Goal: Navigation & Orientation: Find specific page/section

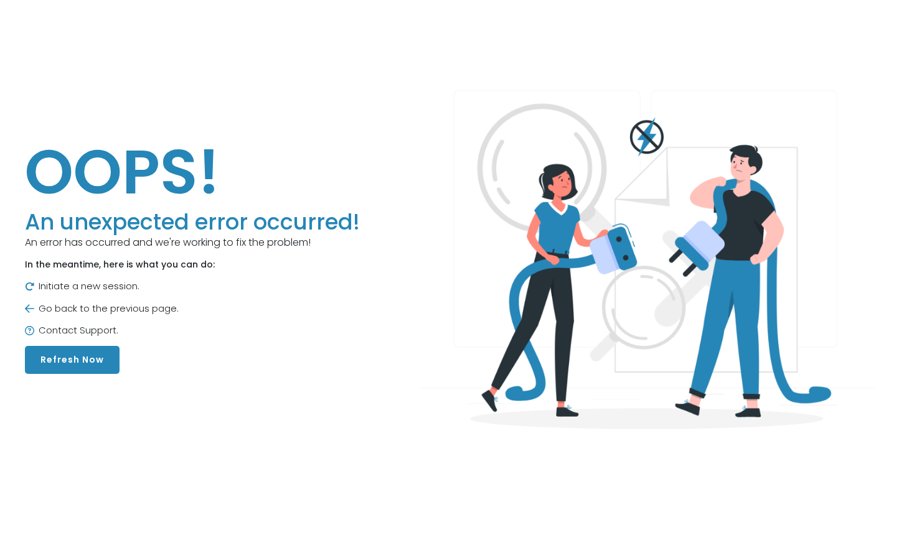
click at [68, 355] on button "Refresh Now" at bounding box center [72, 360] width 95 height 28
